Goal: Register for event/course

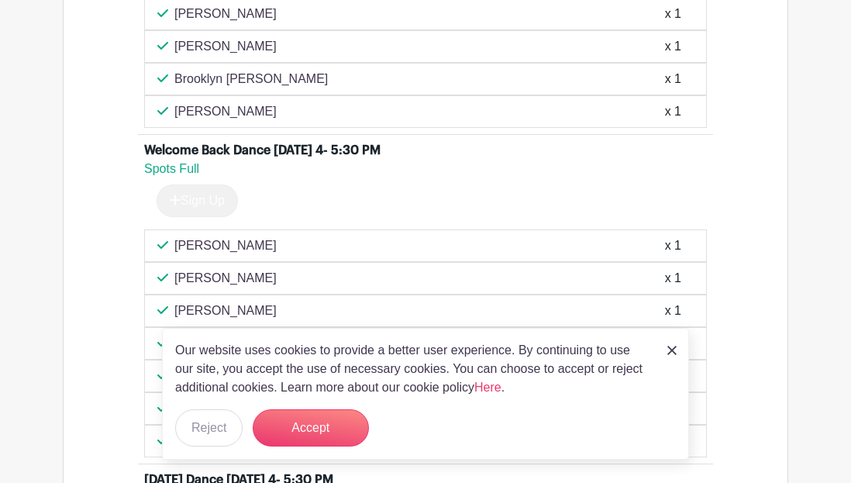
scroll to position [869, 0]
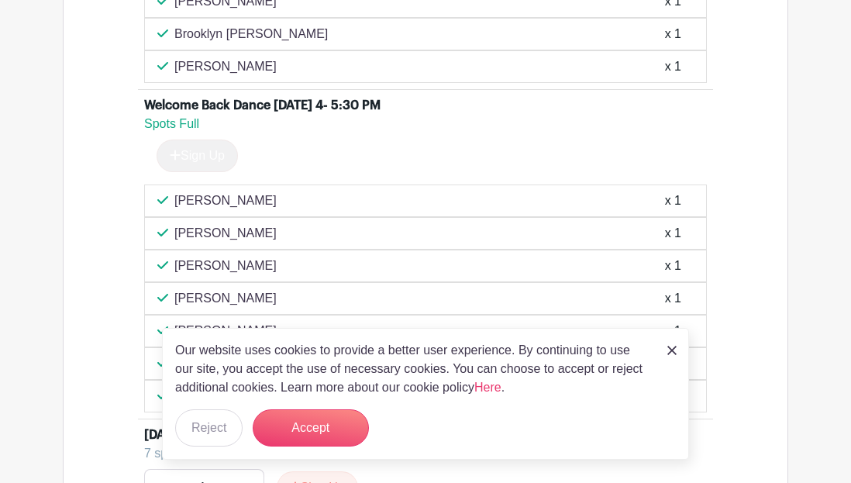
click at [672, 346] on img at bounding box center [672, 350] width 9 height 9
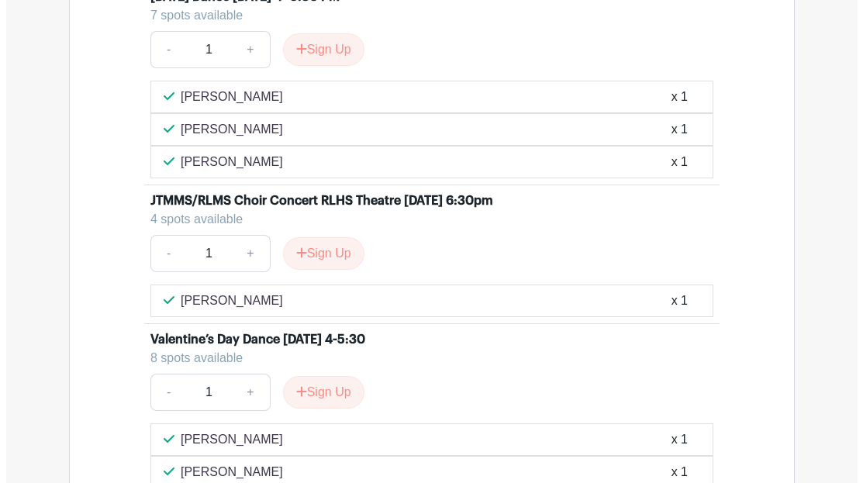
scroll to position [1356, 0]
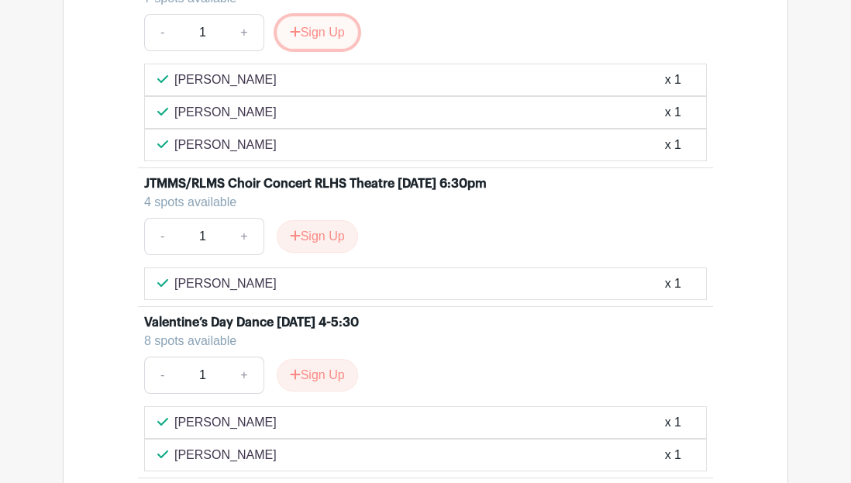
click at [344, 49] on button "Sign Up" at bounding box center [317, 32] width 81 height 33
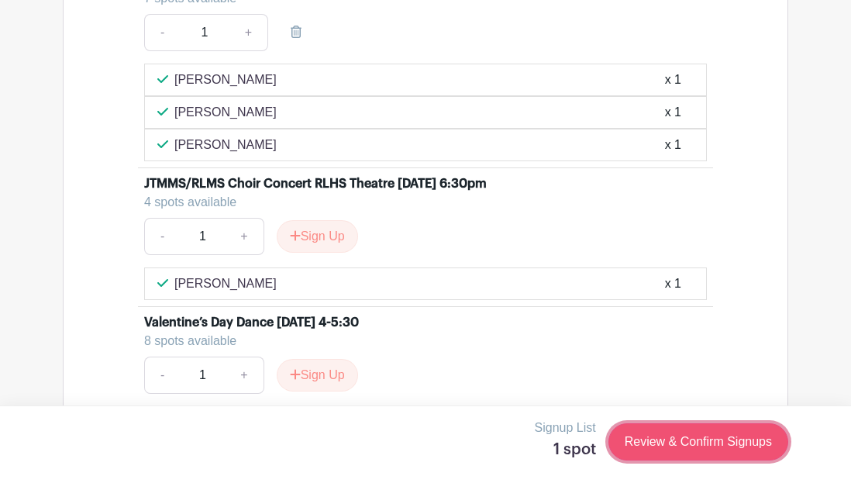
click at [642, 443] on link "Review & Confirm Signups" at bounding box center [699, 441] width 180 height 37
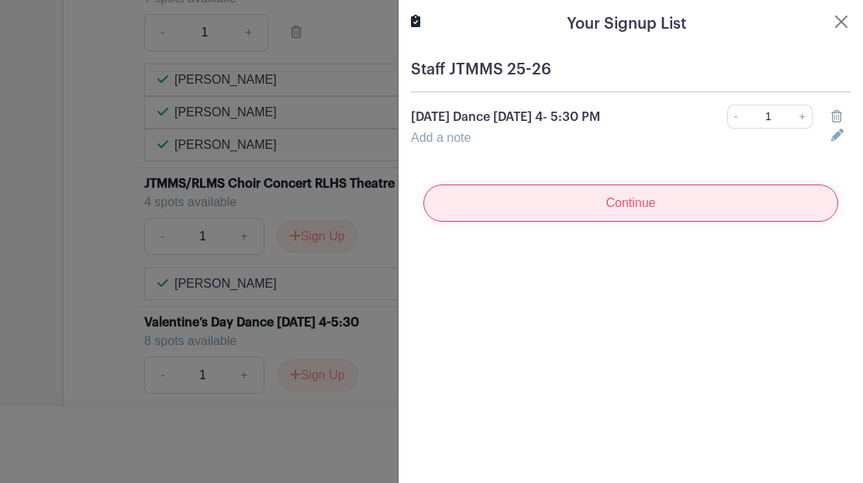
click at [611, 222] on input "Continue" at bounding box center [630, 203] width 415 height 37
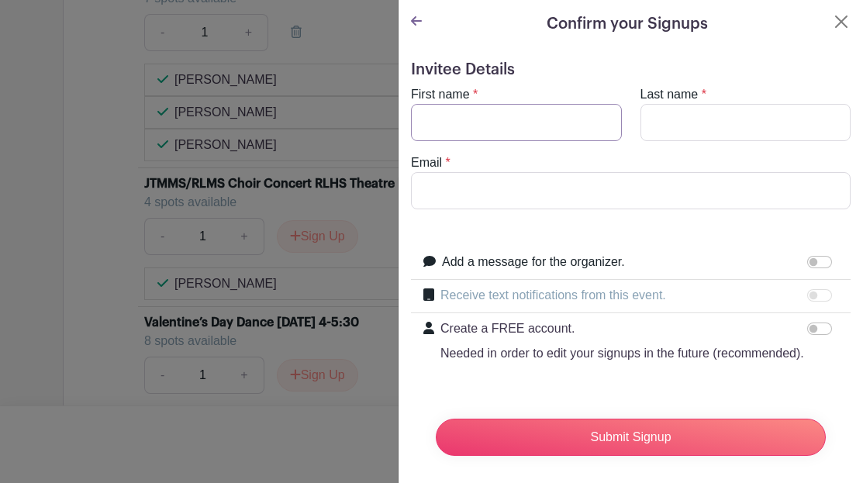
click at [560, 140] on input "First name" at bounding box center [516, 122] width 211 height 37
type input "k"
type input "Machiko"
click at [655, 141] on input "Last name" at bounding box center [746, 122] width 211 height 37
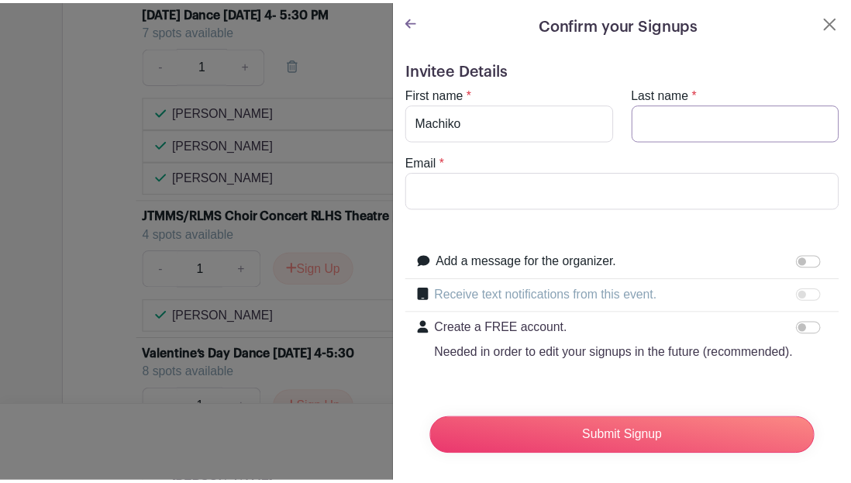
scroll to position [1393, 0]
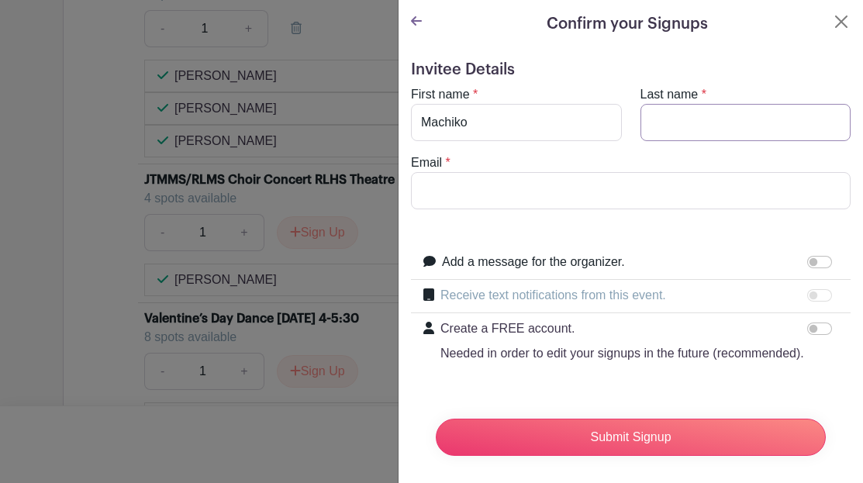
click at [709, 141] on input "Last name" at bounding box center [746, 122] width 211 height 37
type input "[PERSON_NAME]"
click at [634, 209] on input "Email" at bounding box center [631, 190] width 440 height 37
type input "[EMAIL_ADDRESS][DOMAIN_NAME]"
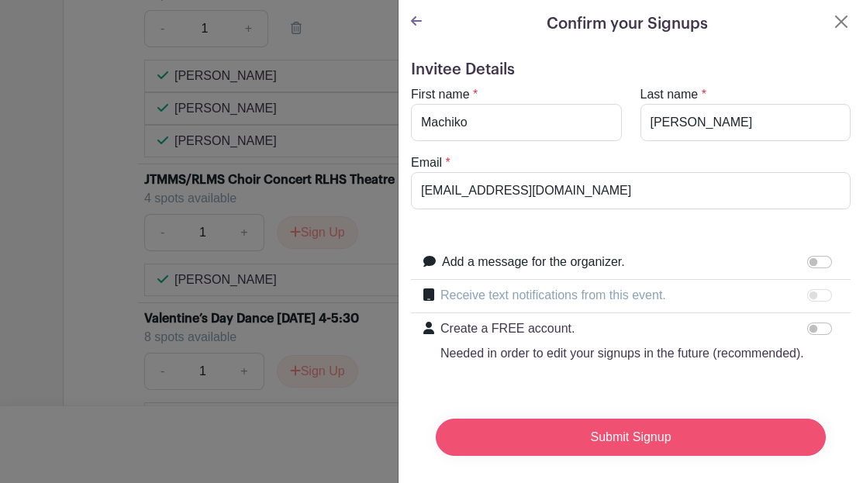
click at [568, 437] on input "Submit Signup" at bounding box center [631, 437] width 390 height 37
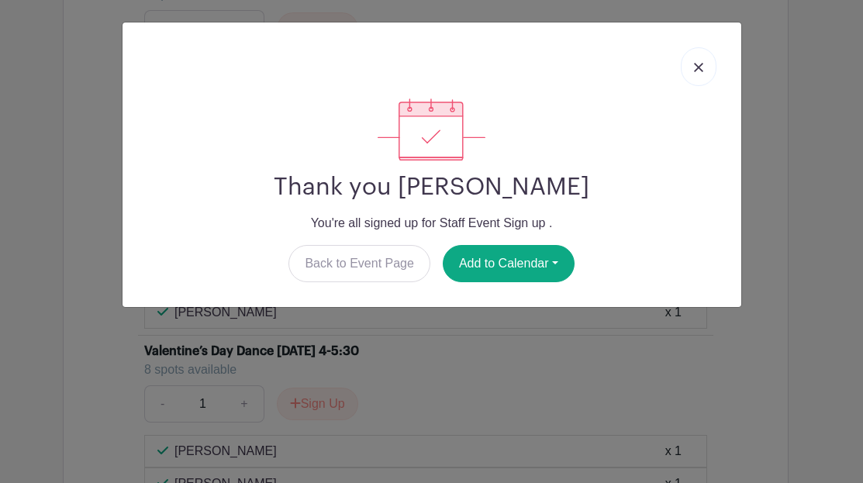
click at [694, 71] on img at bounding box center [698, 67] width 9 height 9
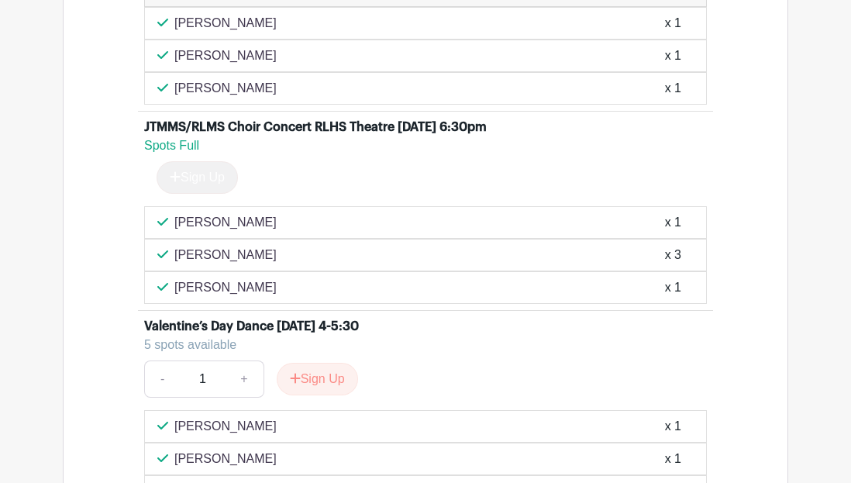
scroll to position [1639, 0]
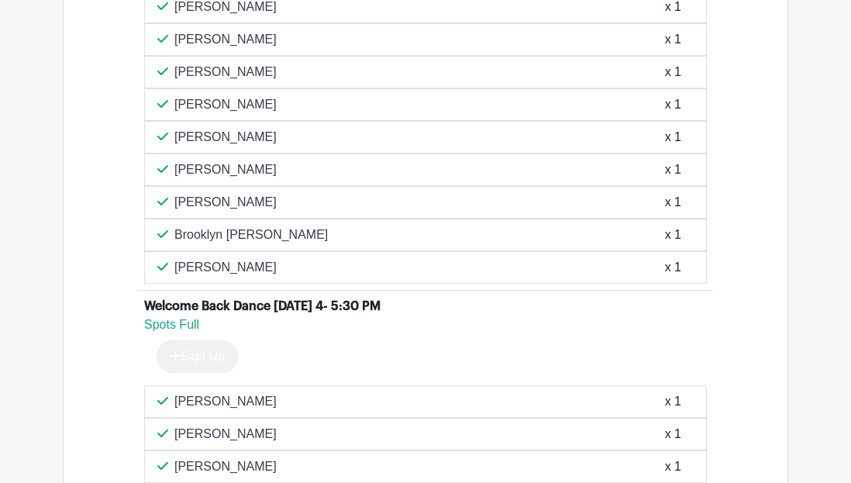
scroll to position [842, 0]
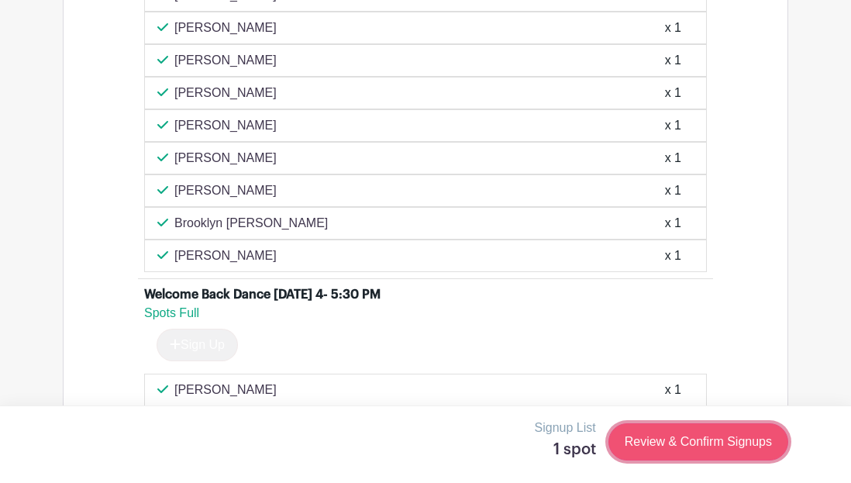
click at [623, 450] on link "Review & Confirm Signups" at bounding box center [699, 441] width 180 height 37
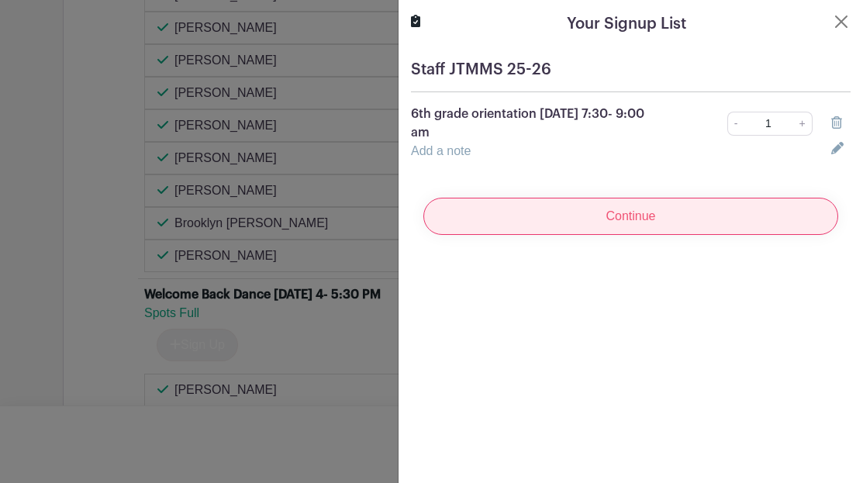
click at [599, 235] on input "Continue" at bounding box center [630, 216] width 415 height 37
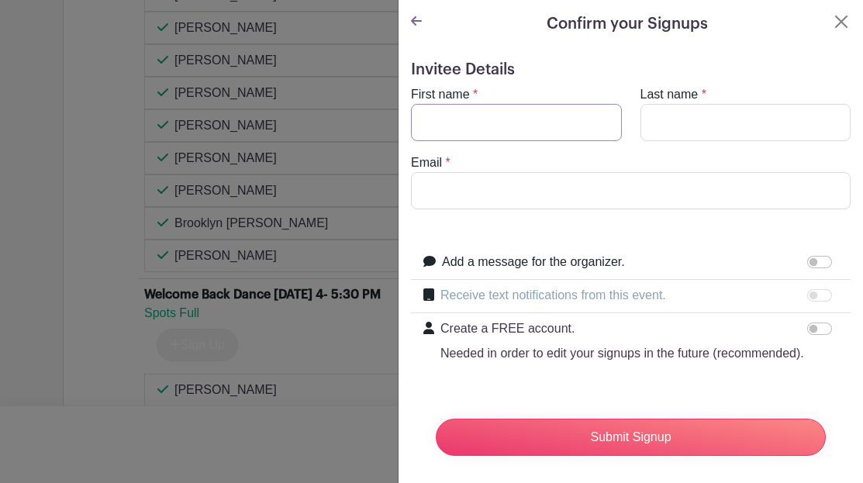
click at [554, 136] on input "First name" at bounding box center [516, 122] width 211 height 37
type input "Machiko"
click at [658, 135] on input "Last name" at bounding box center [746, 122] width 211 height 37
type input "[PERSON_NAME]"
click at [690, 208] on input "Email" at bounding box center [631, 190] width 440 height 37
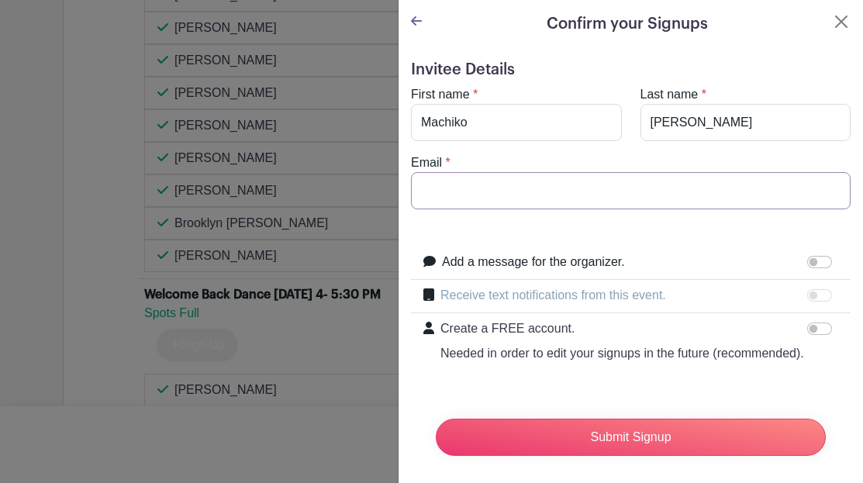
type input "[EMAIL_ADDRESS][DOMAIN_NAME]"
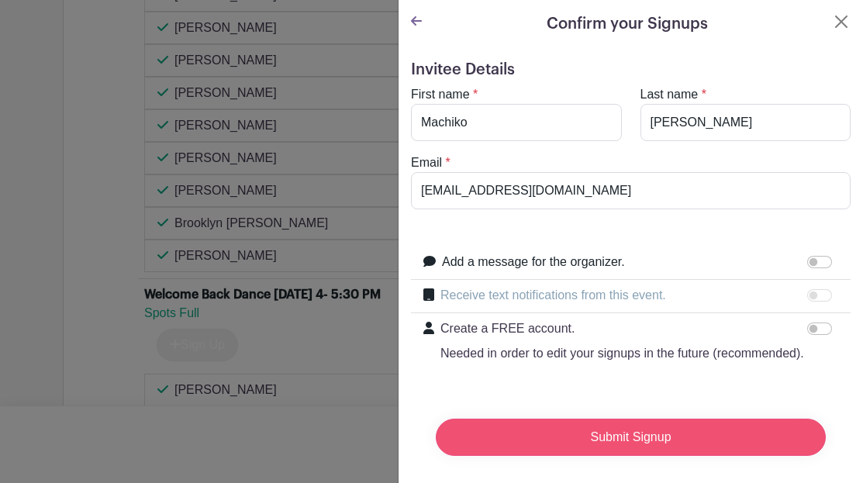
click at [614, 437] on input "Submit Signup" at bounding box center [631, 437] width 390 height 37
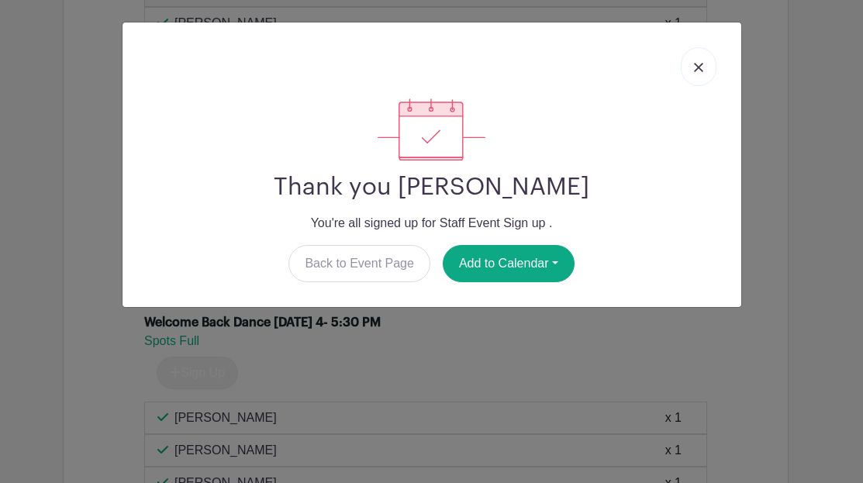
click at [694, 72] on img at bounding box center [698, 67] width 9 height 9
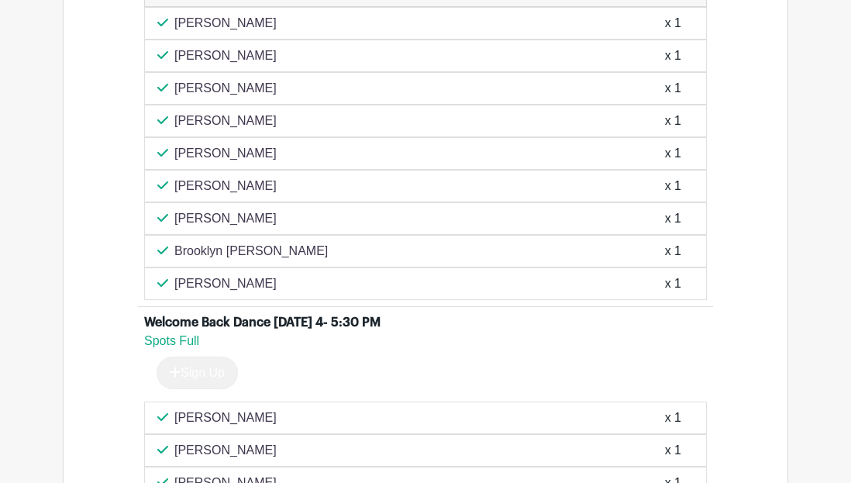
click at [699, 50] on li "6th grade orientation [DATE] 7:30- 9:00 am Spots Full Sign Up [PERSON_NAME] x 1…" at bounding box center [425, 93] width 575 height 427
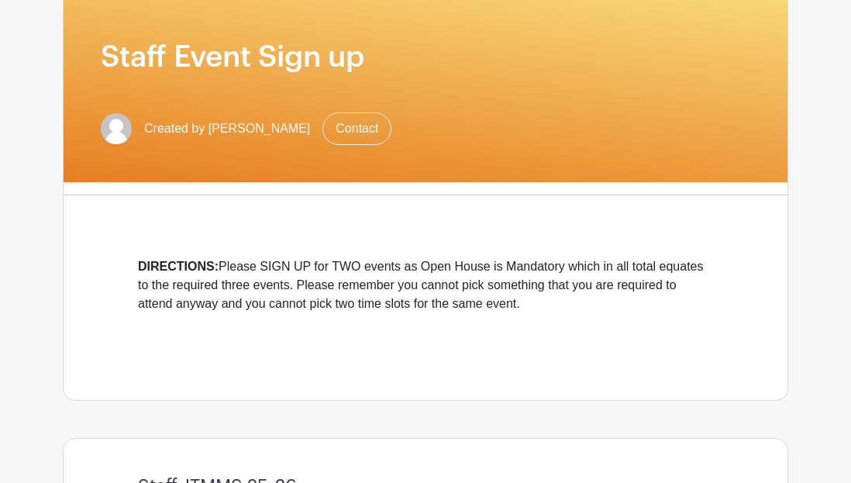
scroll to position [0, 0]
